Goal: Find contact information: Obtain details needed to contact an individual or organization

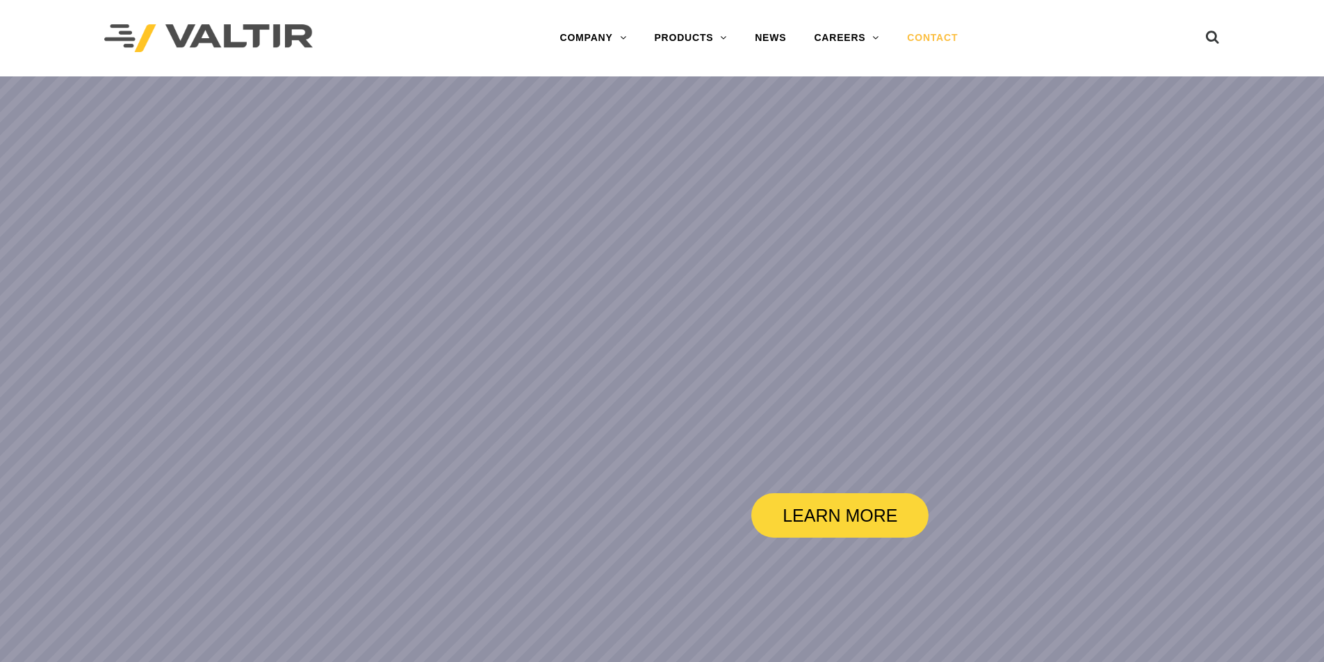
click at [941, 35] on link "CONTACT" at bounding box center [932, 38] width 79 height 28
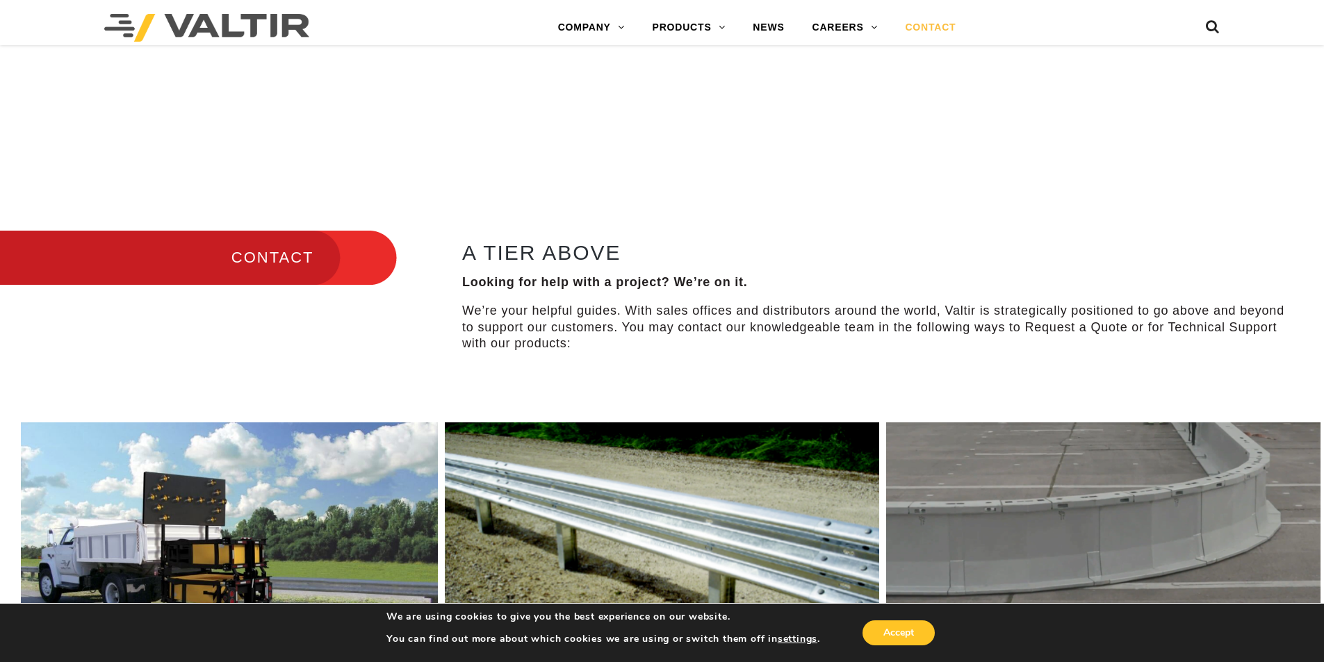
scroll to position [556, 0]
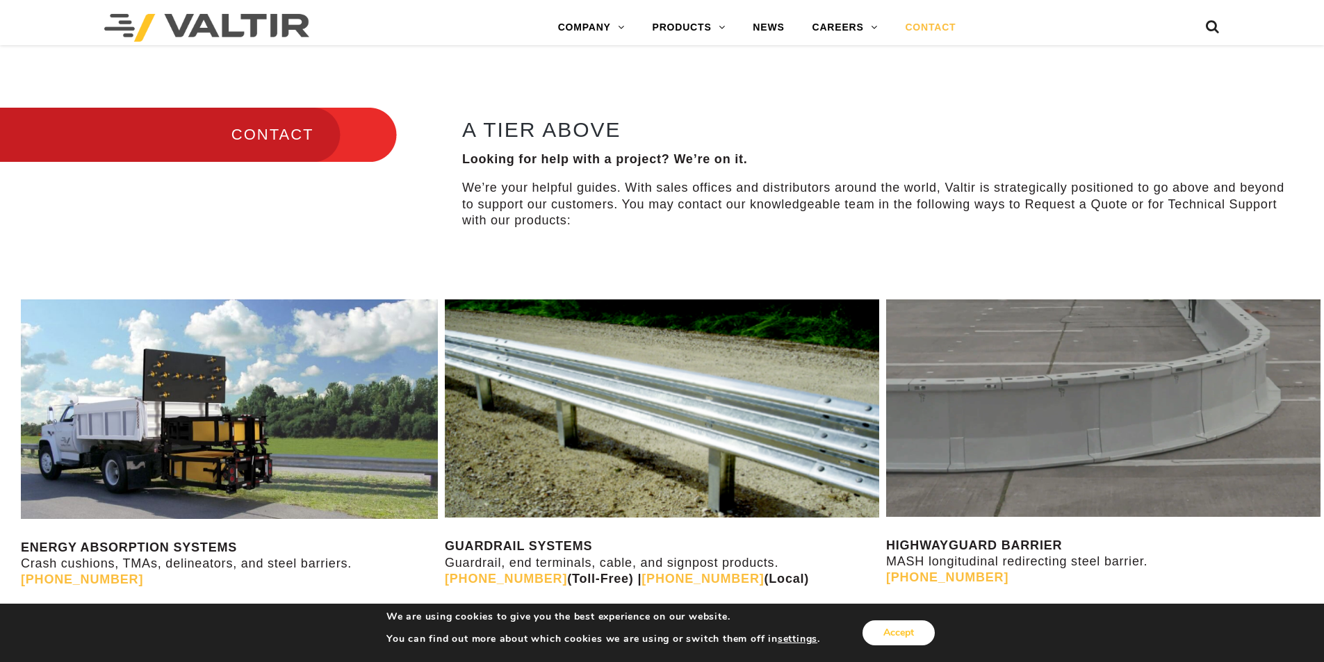
click at [909, 643] on button "Accept" at bounding box center [898, 633] width 72 height 25
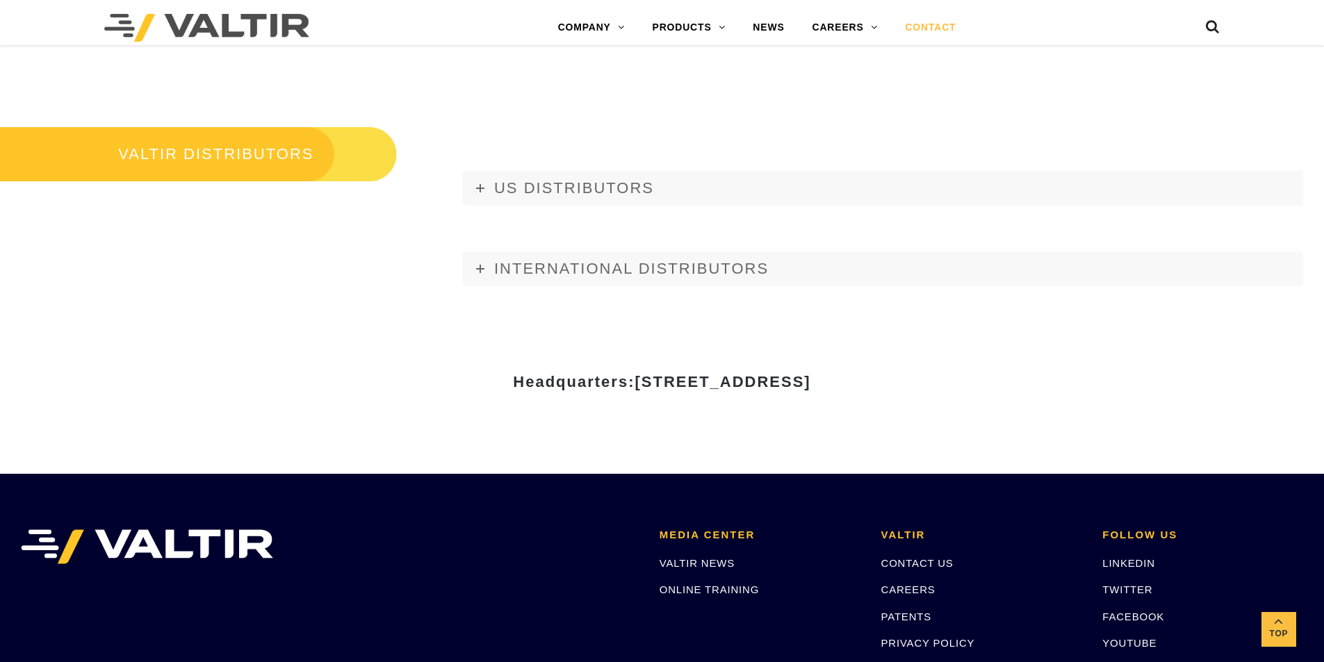
scroll to position [1668, 0]
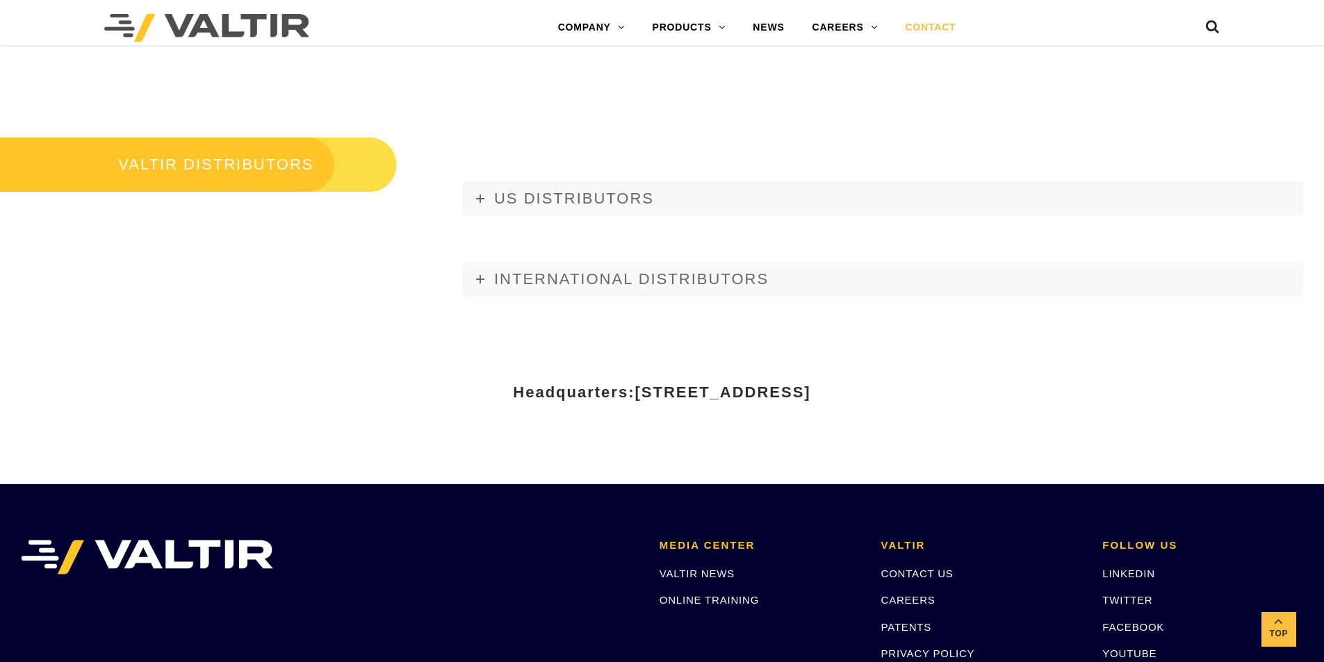
click at [810, 393] on span "[STREET_ADDRESS]" at bounding box center [723, 392] width 176 height 17
drag, startPoint x: 919, startPoint y: 393, endPoint x: 522, endPoint y: 289, distance: 410.3
click at [635, 388] on span "[STREET_ADDRESS]" at bounding box center [723, 392] width 176 height 17
copy span "[STREET_ADDRESS]"
